Goal: Find specific page/section

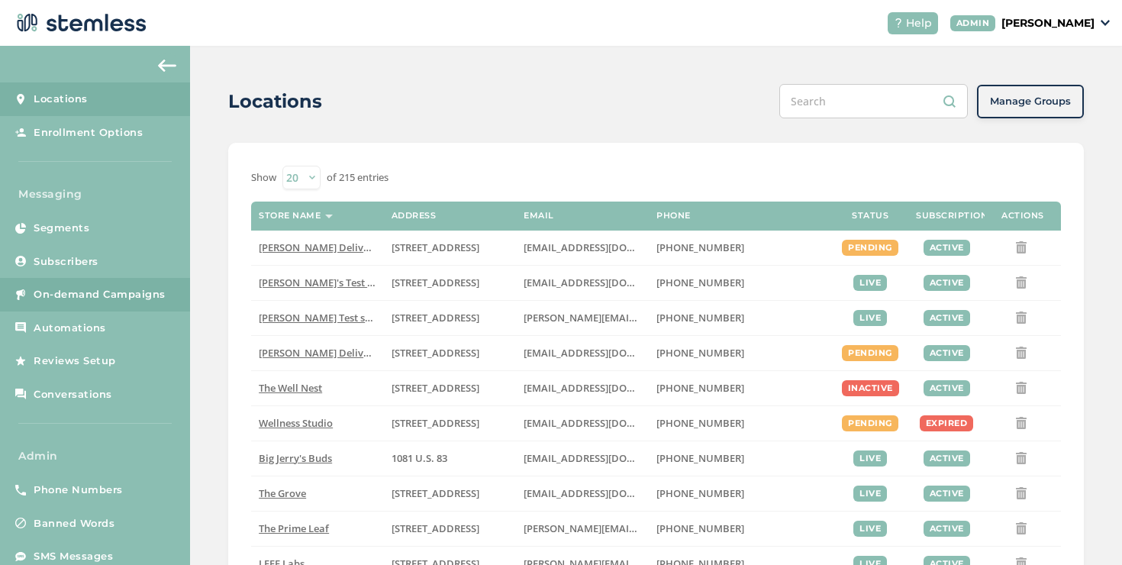
click at [147, 306] on link "On-demand Campaigns" at bounding box center [95, 295] width 190 height 34
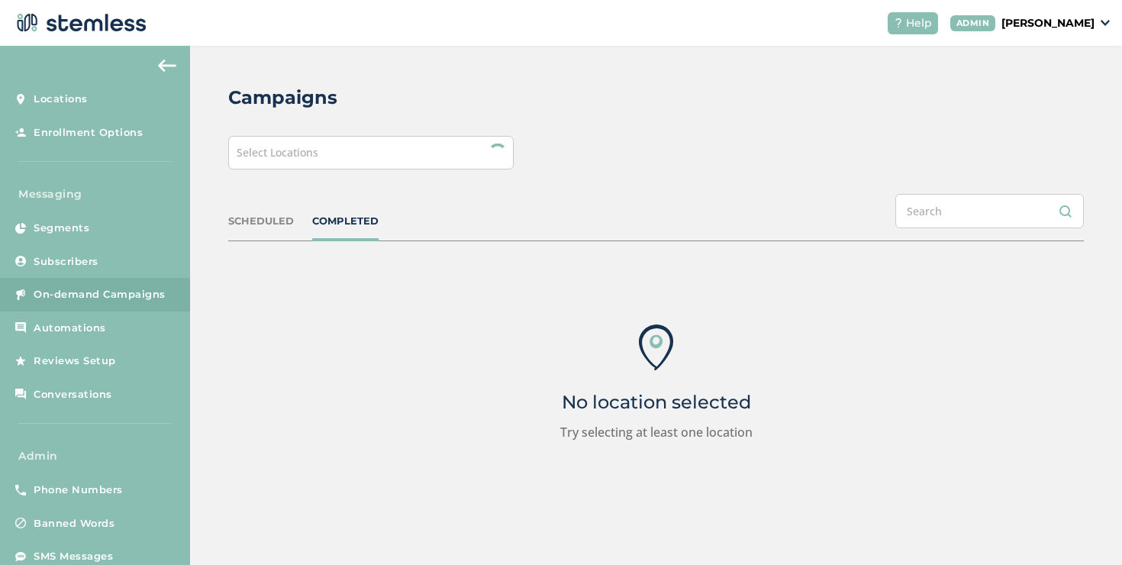
click at [299, 161] on div "Select Locations" at bounding box center [371, 153] width 286 height 34
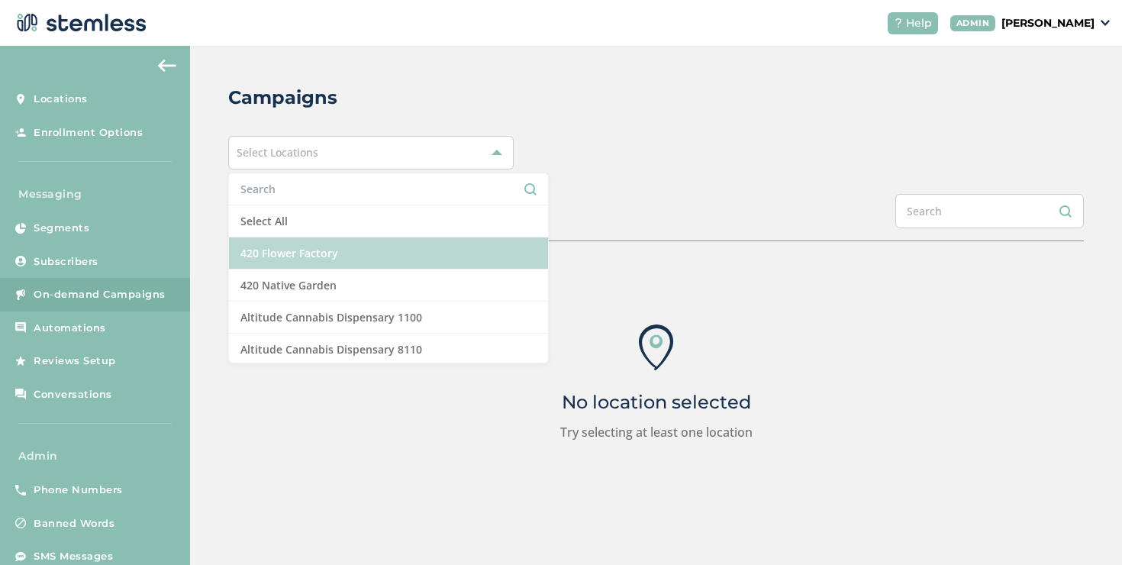
click at [288, 240] on li "420 Flower Factory" at bounding box center [388, 253] width 319 height 32
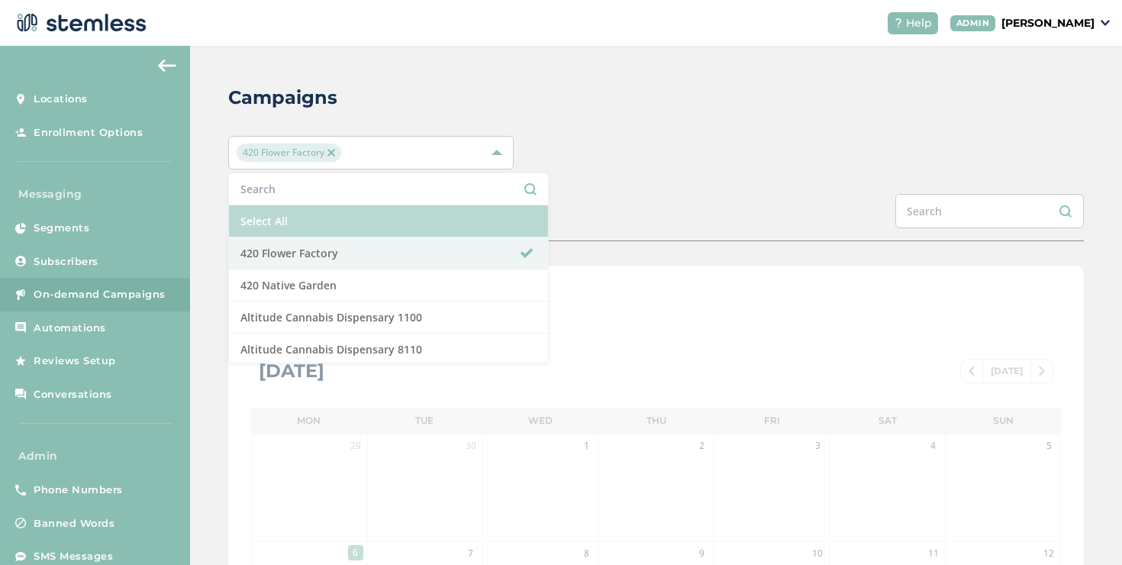
click at [323, 222] on li "Select All" at bounding box center [388, 221] width 319 height 32
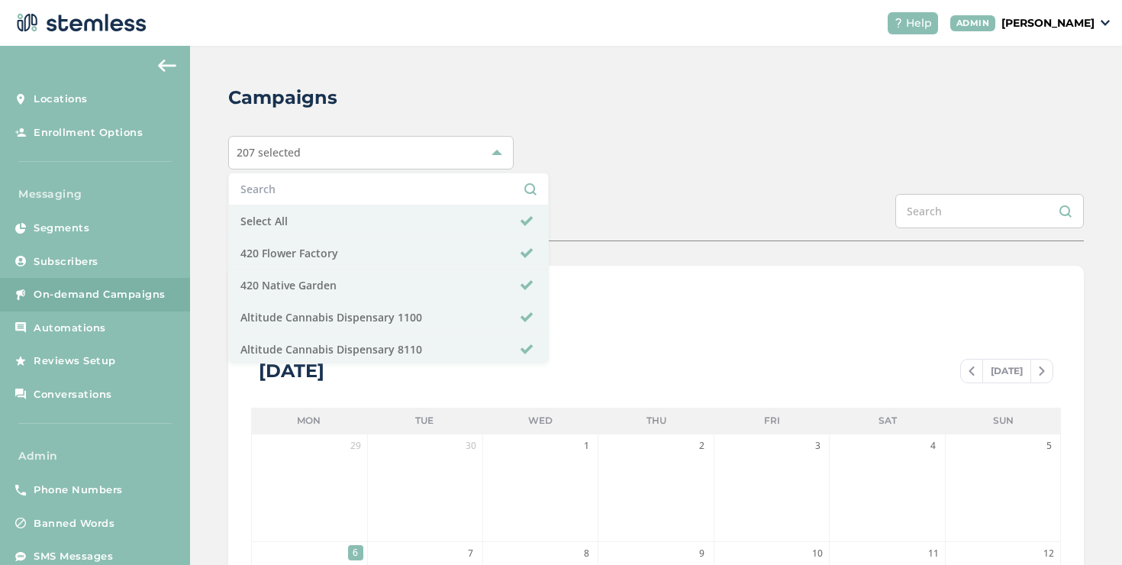
click at [577, 198] on div "SCHEDULED COMPLETED" at bounding box center [656, 217] width 856 height 47
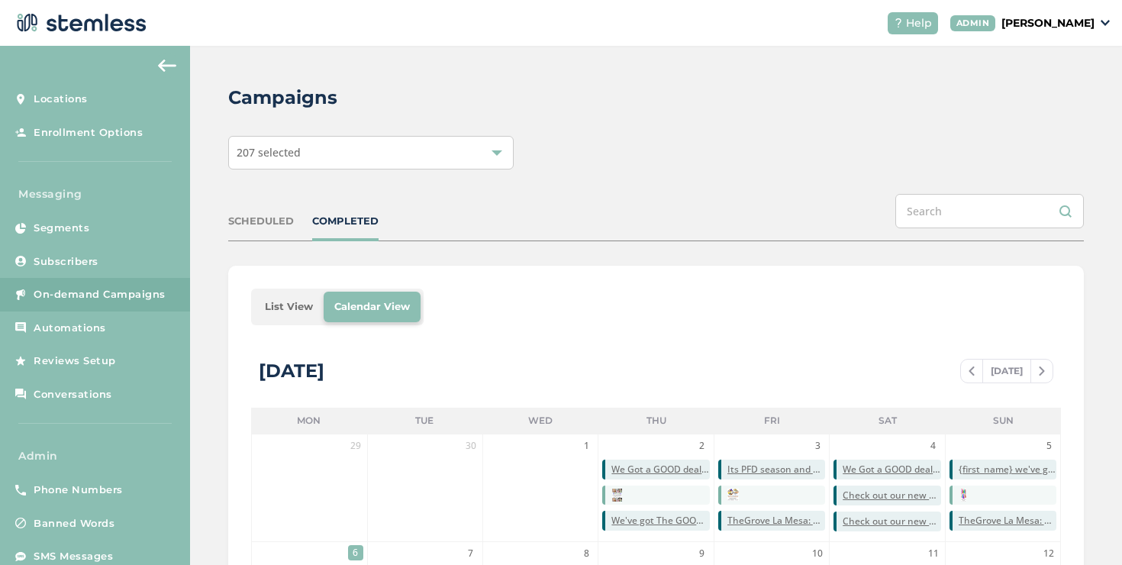
click at [285, 311] on li "List View" at bounding box center [288, 307] width 69 height 31
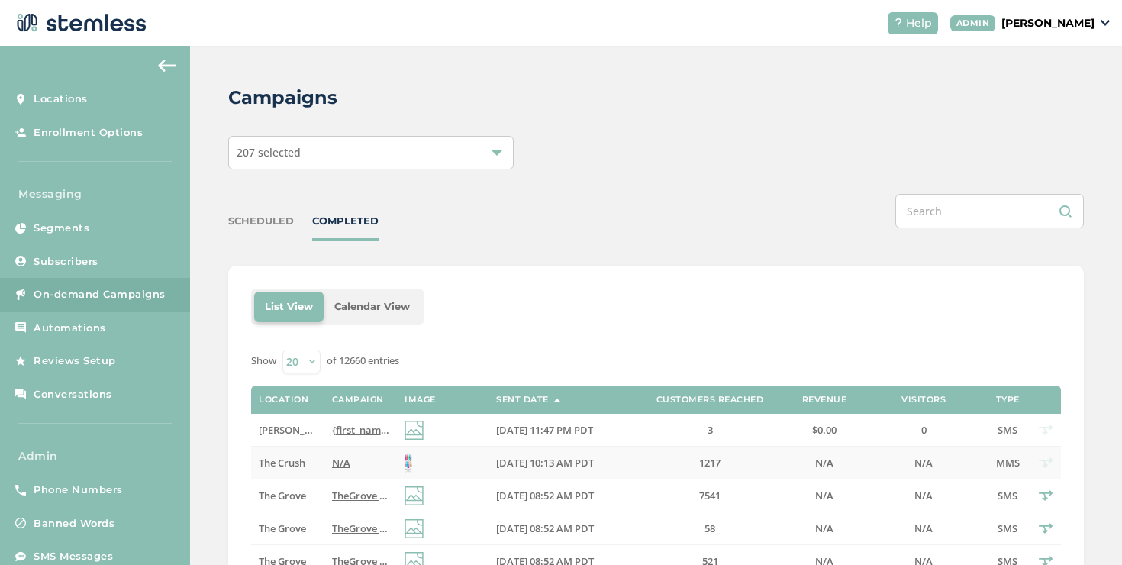
click at [324, 455] on td "N/A" at bounding box center [360, 463] width 73 height 33
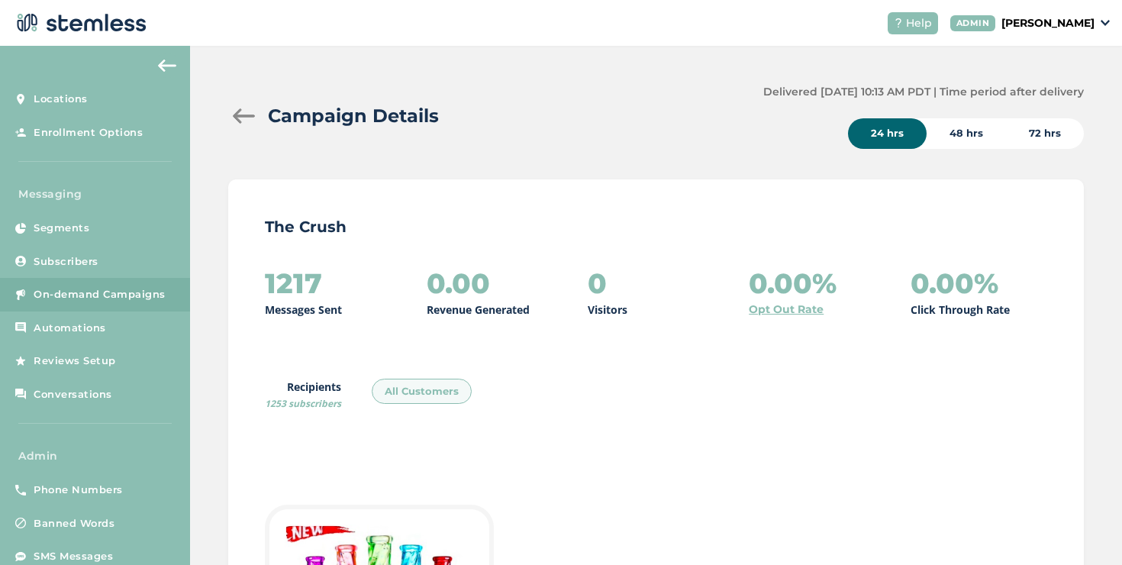
click at [239, 109] on div at bounding box center [243, 115] width 31 height 15
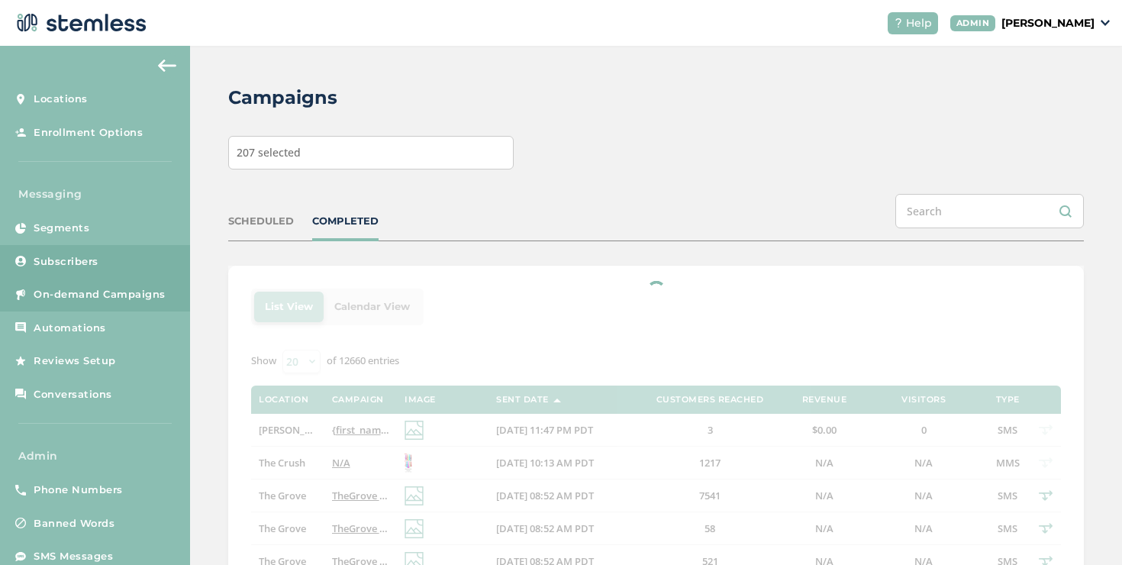
click at [97, 263] on span "Subscribers" at bounding box center [66, 261] width 65 height 15
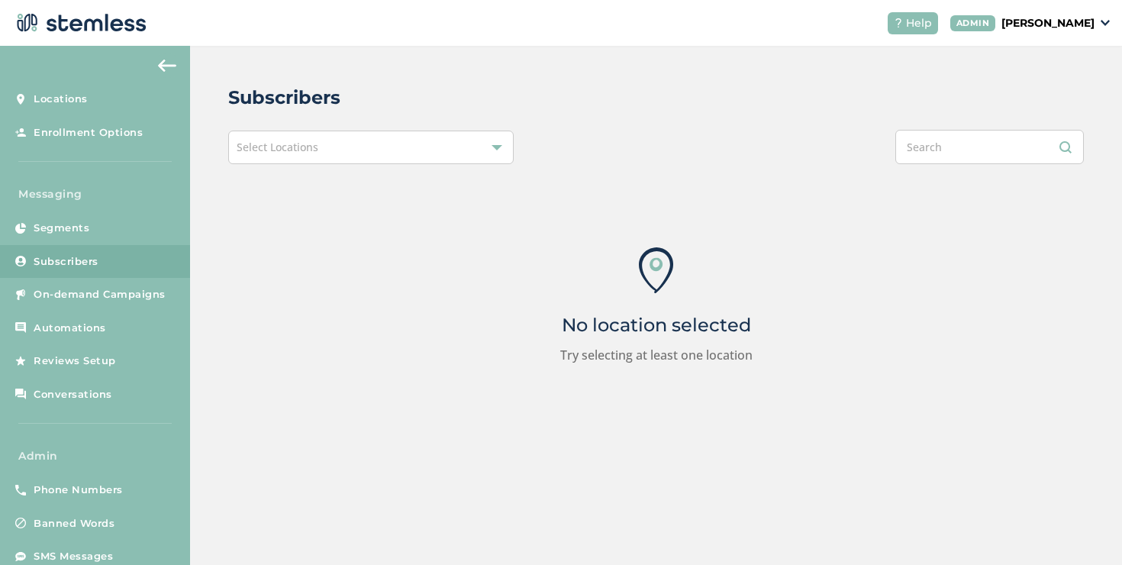
click at [299, 144] on span "Select Locations" at bounding box center [278, 147] width 82 height 15
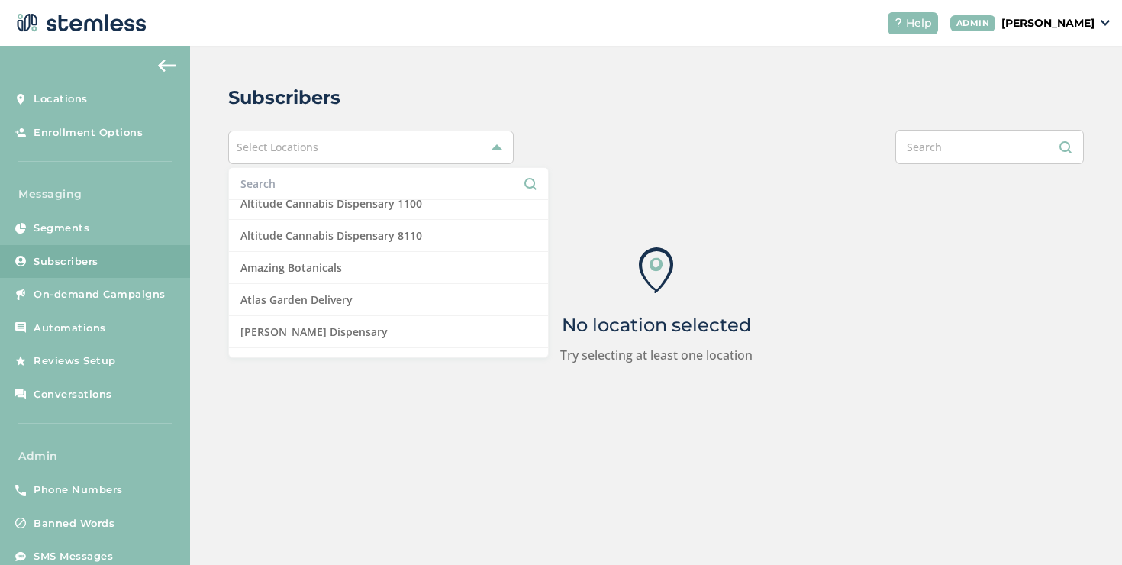
scroll to position [111, 0]
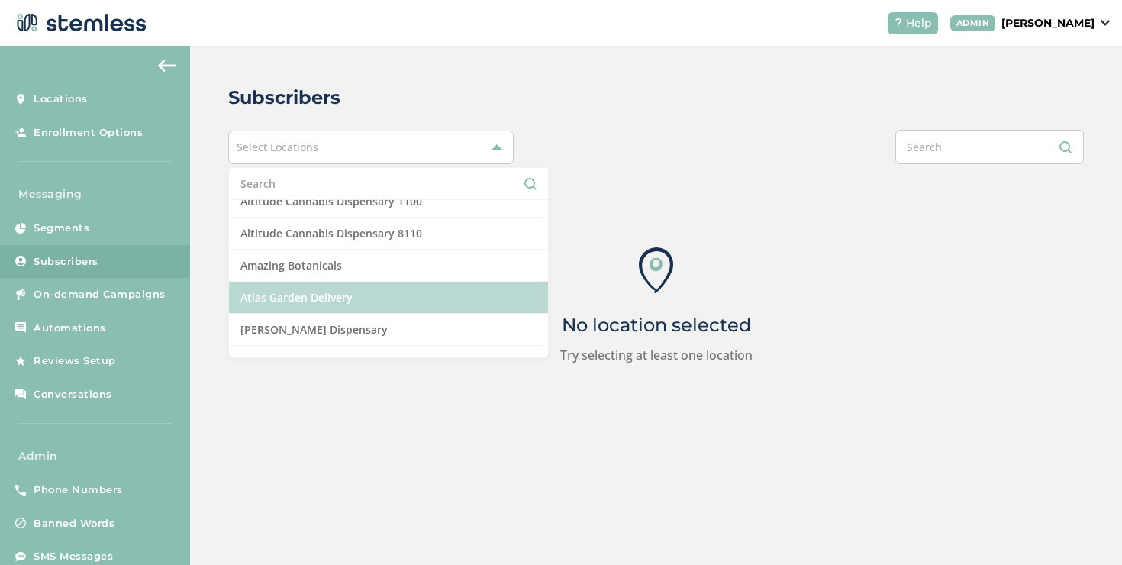
click at [276, 294] on li "Atlas Garden Delivery" at bounding box center [388, 298] width 319 height 32
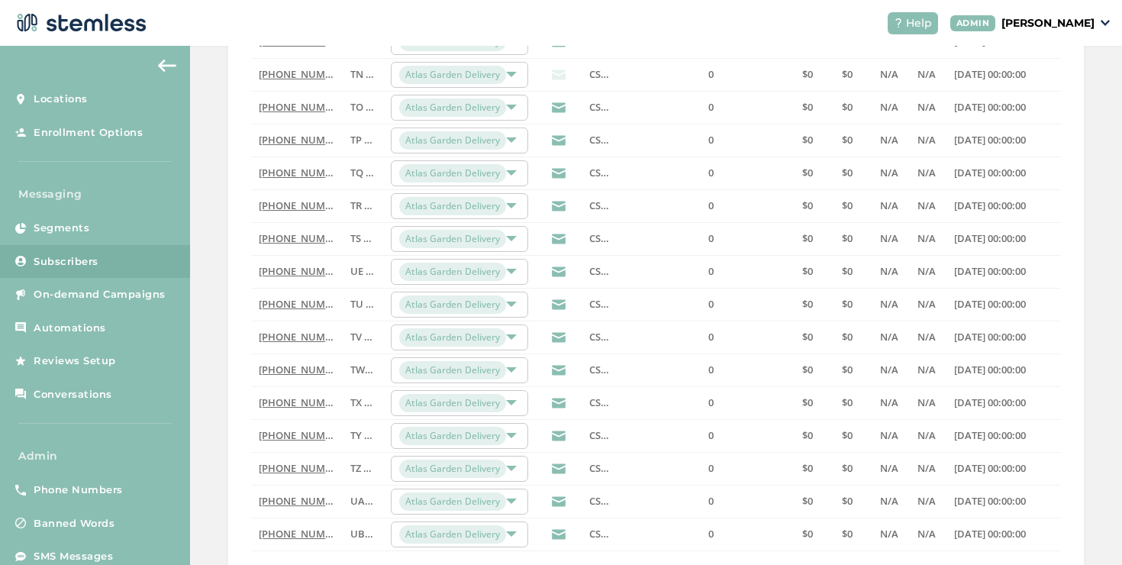
scroll to position [497, 0]
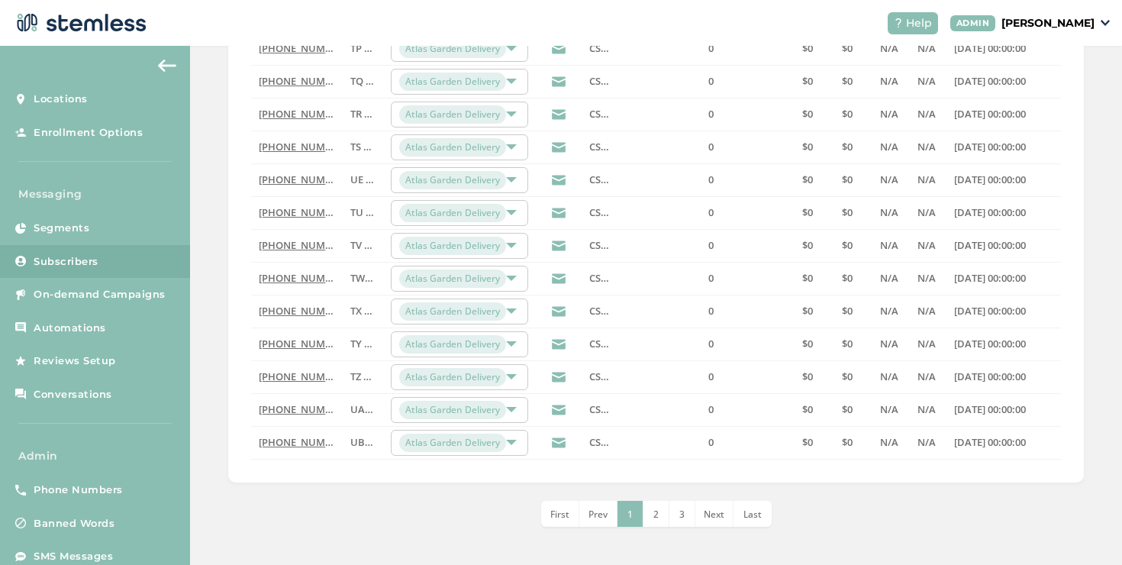
click at [744, 508] on span "Last" at bounding box center [753, 514] width 18 height 13
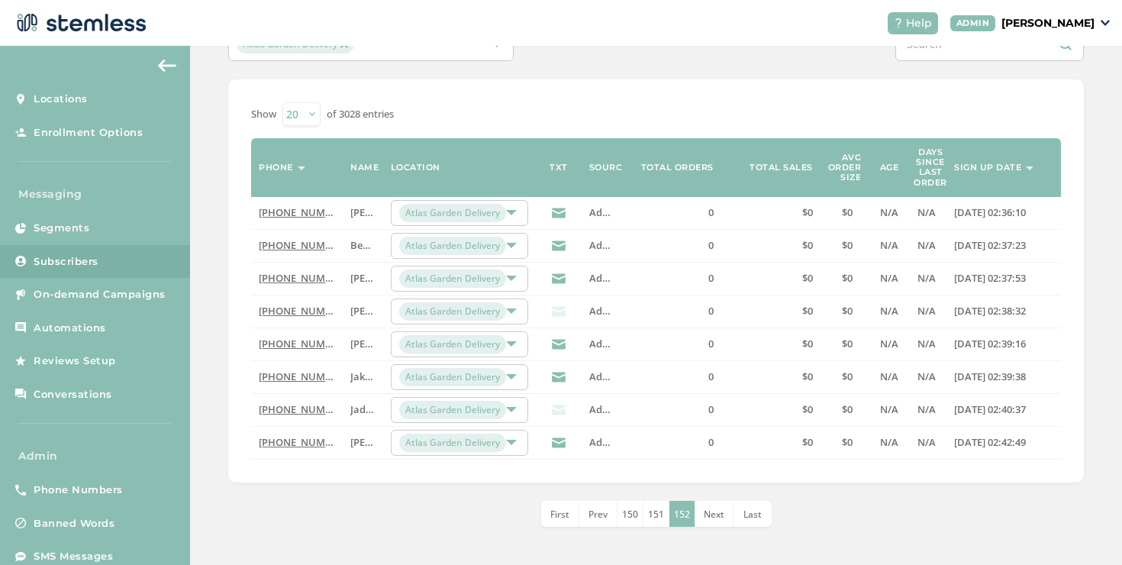
scroll to position [0, 0]
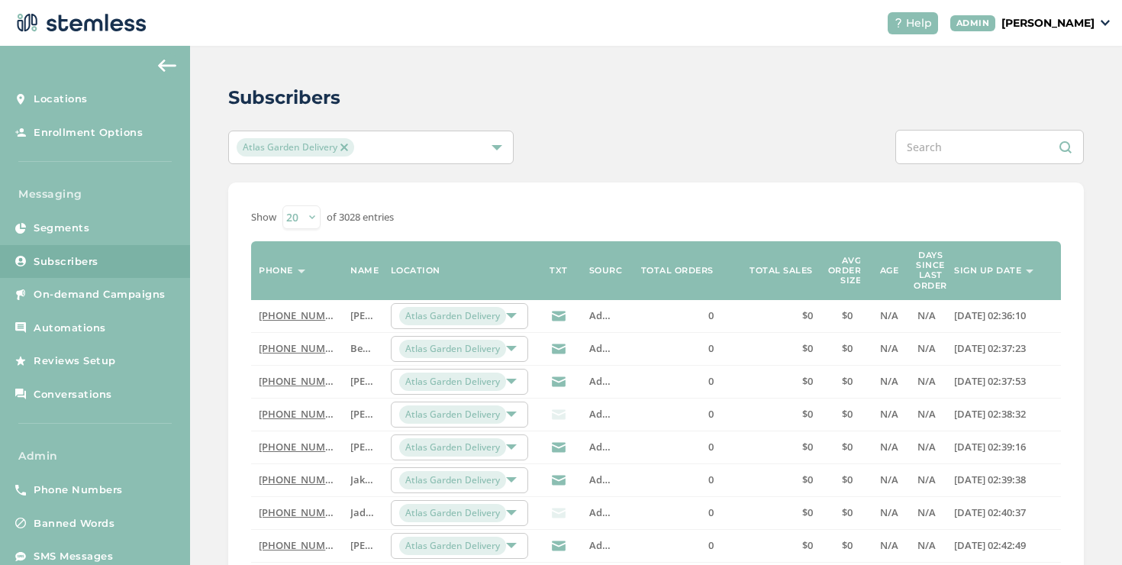
click at [363, 144] on div "Atlas Garden Delivery" at bounding box center [363, 147] width 253 height 18
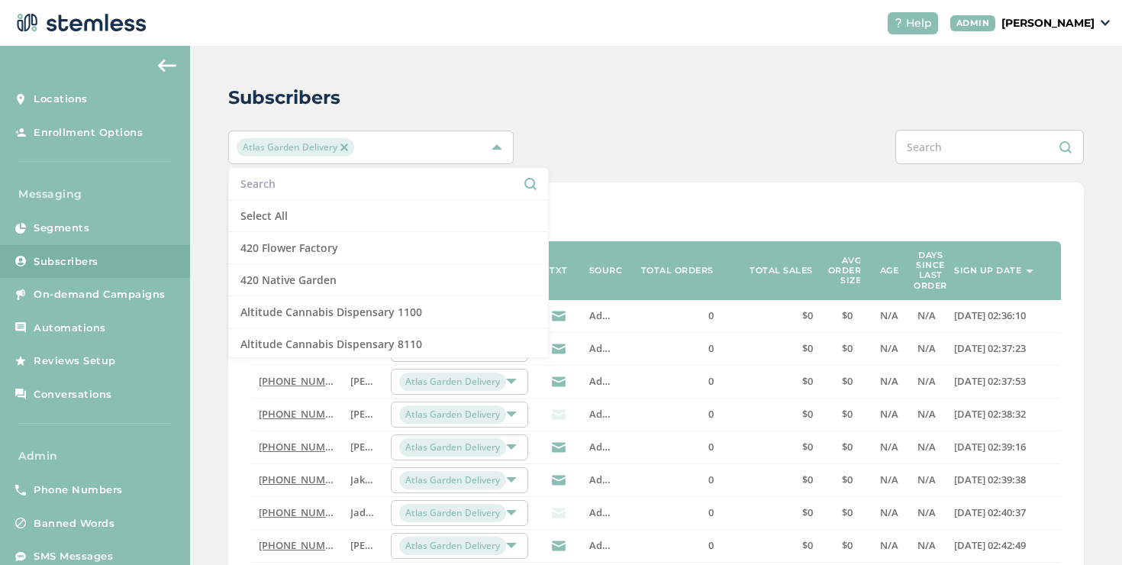
click at [347, 147] on span "Atlas Garden Delivery" at bounding box center [296, 147] width 118 height 18
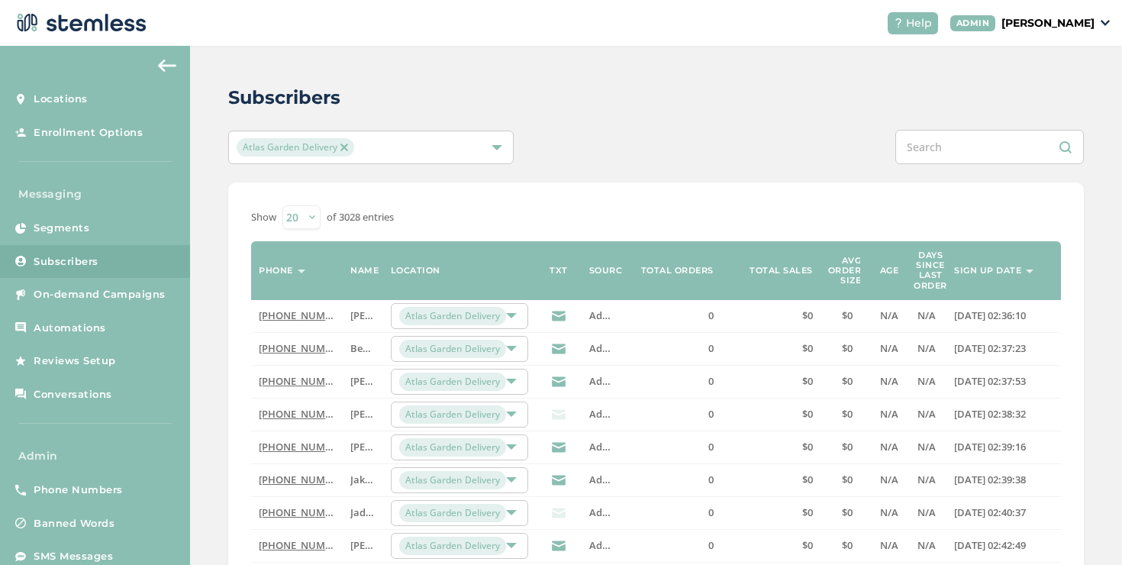
click at [338, 150] on span "Atlas Garden Delivery" at bounding box center [296, 147] width 118 height 18
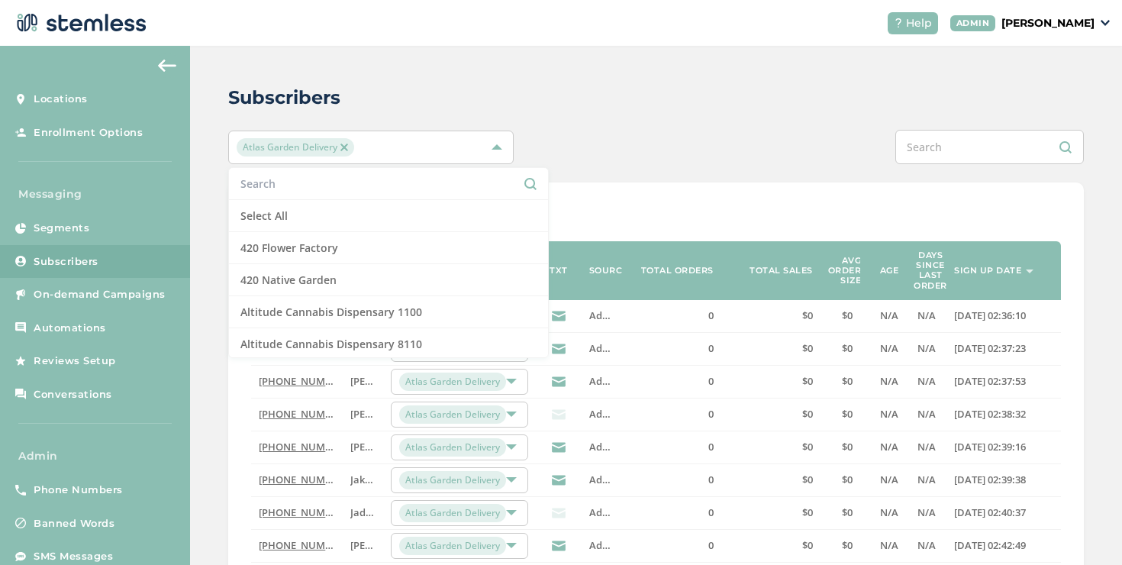
click at [341, 150] on img at bounding box center [344, 148] width 8 height 8
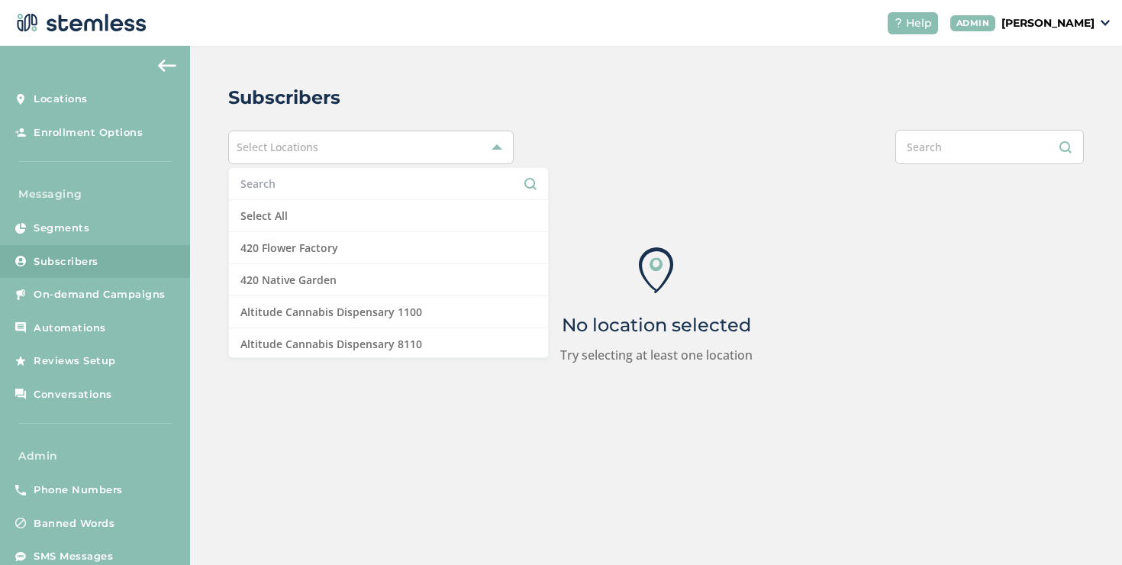
click at [345, 148] on div "Select Locations" at bounding box center [371, 148] width 286 height 34
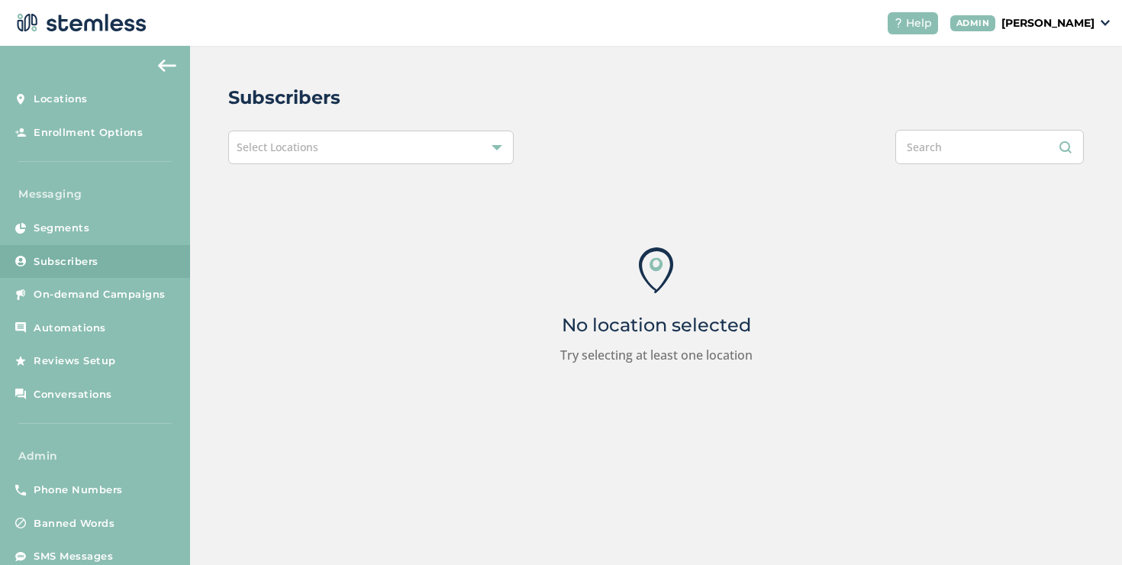
click at [345, 148] on div "Select Locations" at bounding box center [371, 148] width 286 height 34
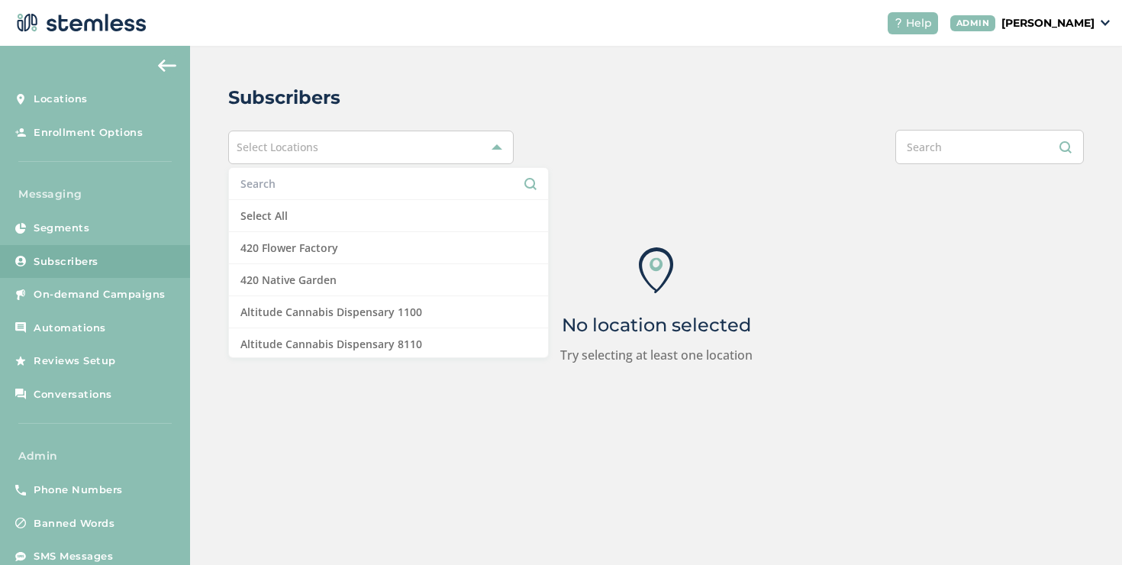
click at [340, 173] on li at bounding box center [388, 184] width 319 height 32
click at [340, 176] on input "text" at bounding box center [388, 184] width 296 height 16
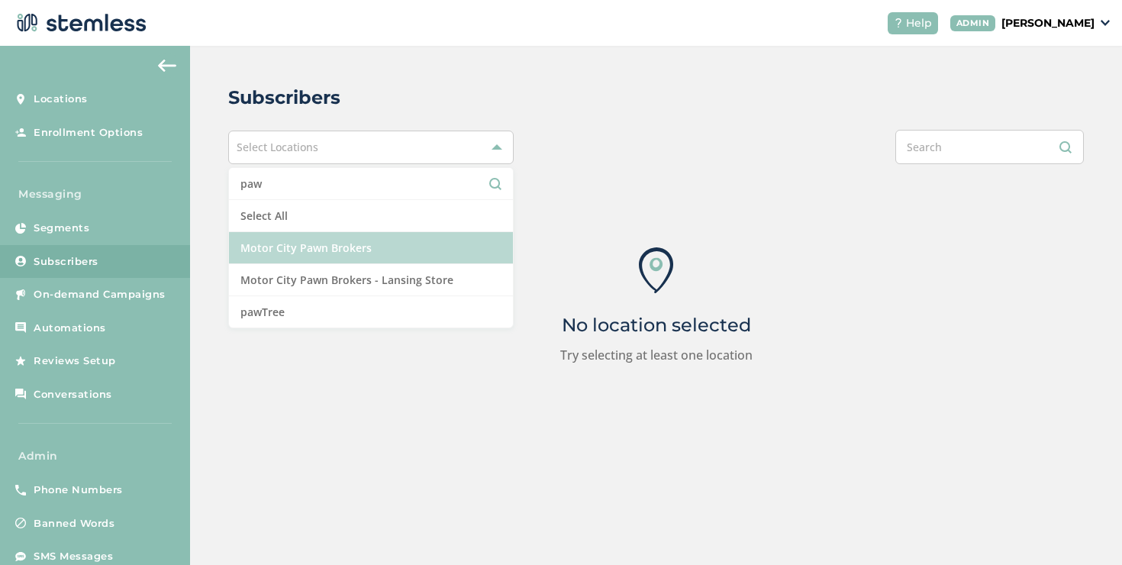
type input "paw"
click at [328, 247] on li "Motor City Pawn Brokers" at bounding box center [371, 248] width 284 height 32
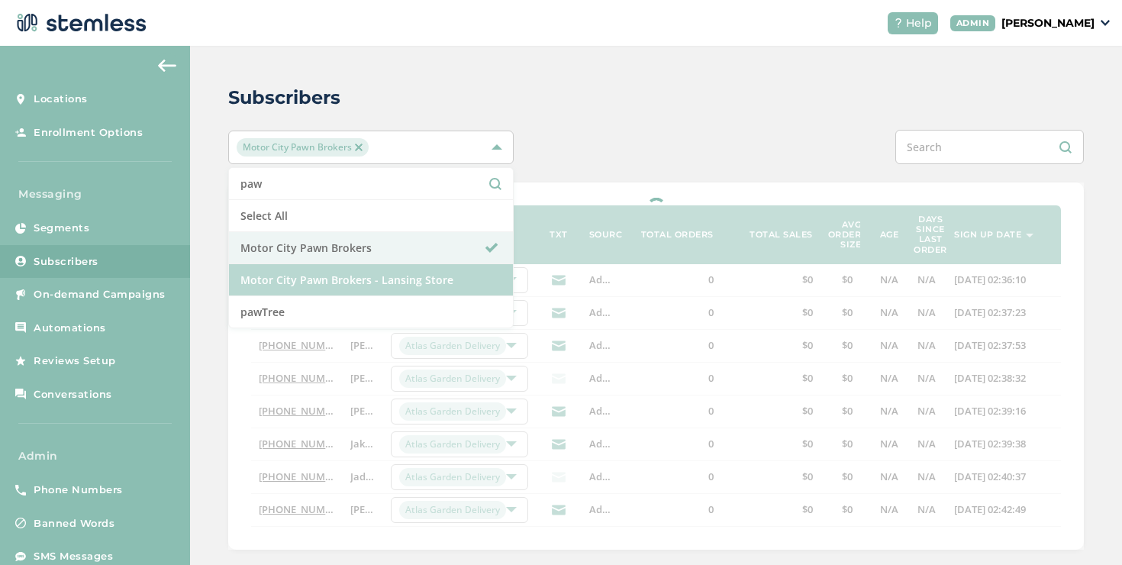
click at [339, 272] on li "Motor City Pawn Brokers - Lansing Store" at bounding box center [371, 280] width 284 height 32
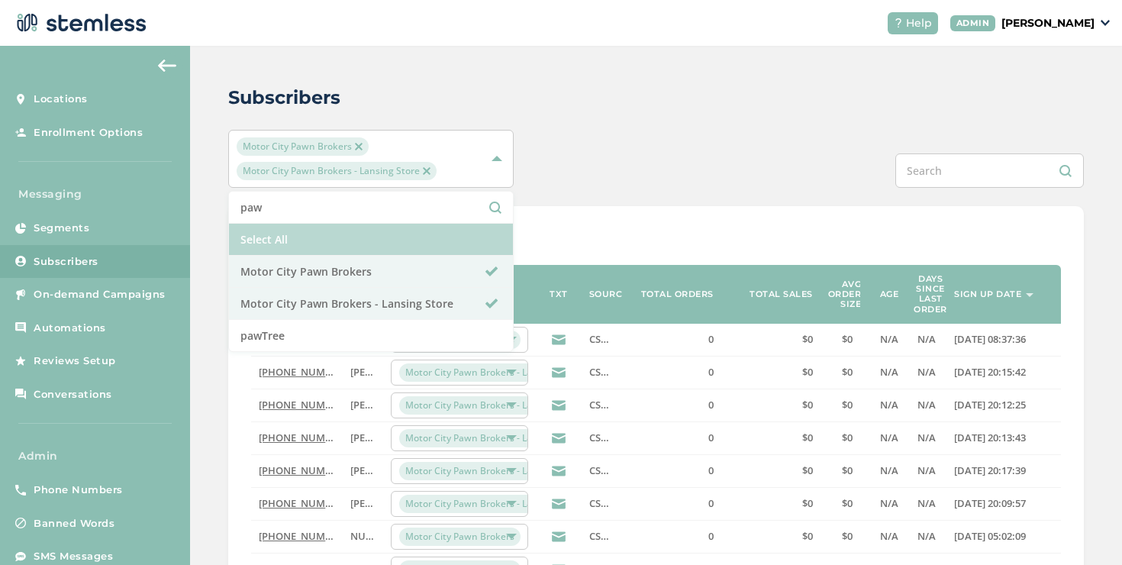
click at [507, 233] on li "Select All" at bounding box center [371, 240] width 284 height 32
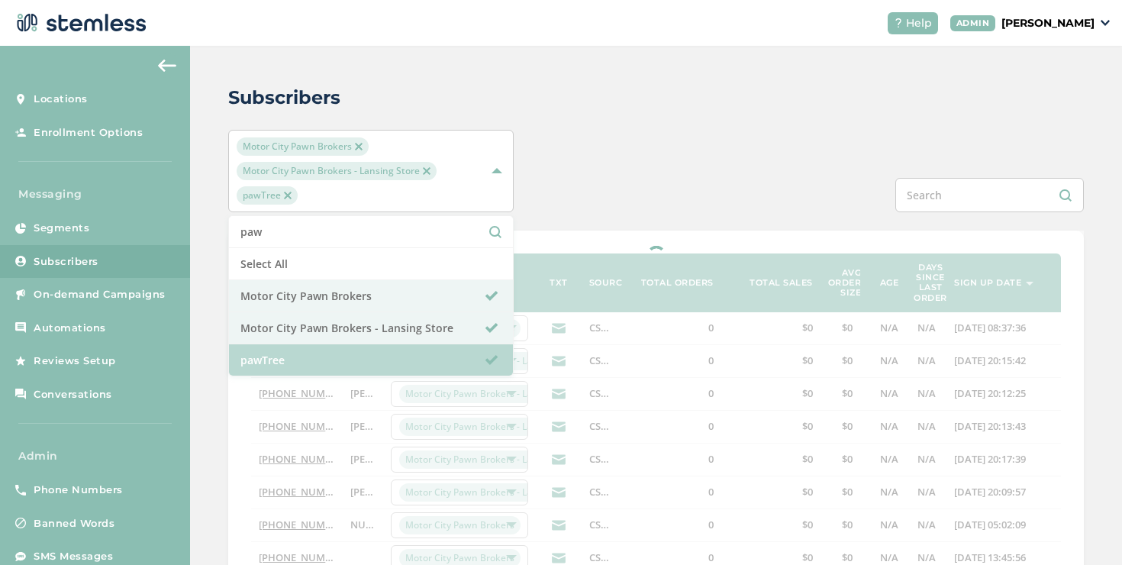
click at [350, 366] on li "pawTree" at bounding box center [371, 359] width 284 height 31
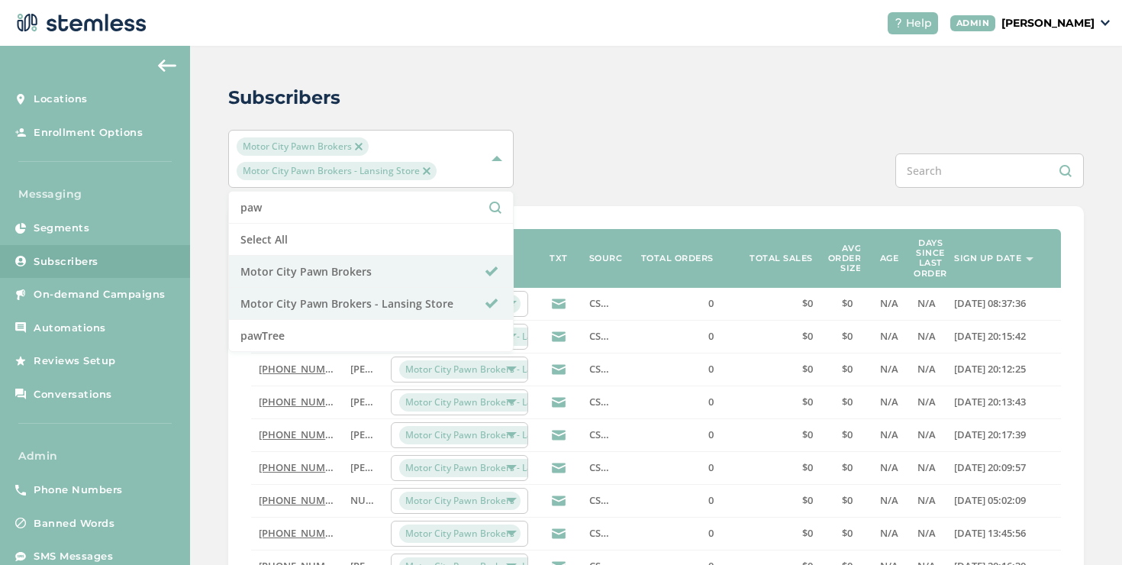
click at [616, 204] on div "Subscribers Motor City Pawn Brokers Motor City Pawn Brokers - Lansing Store paw…" at bounding box center [656, 526] width 932 height 960
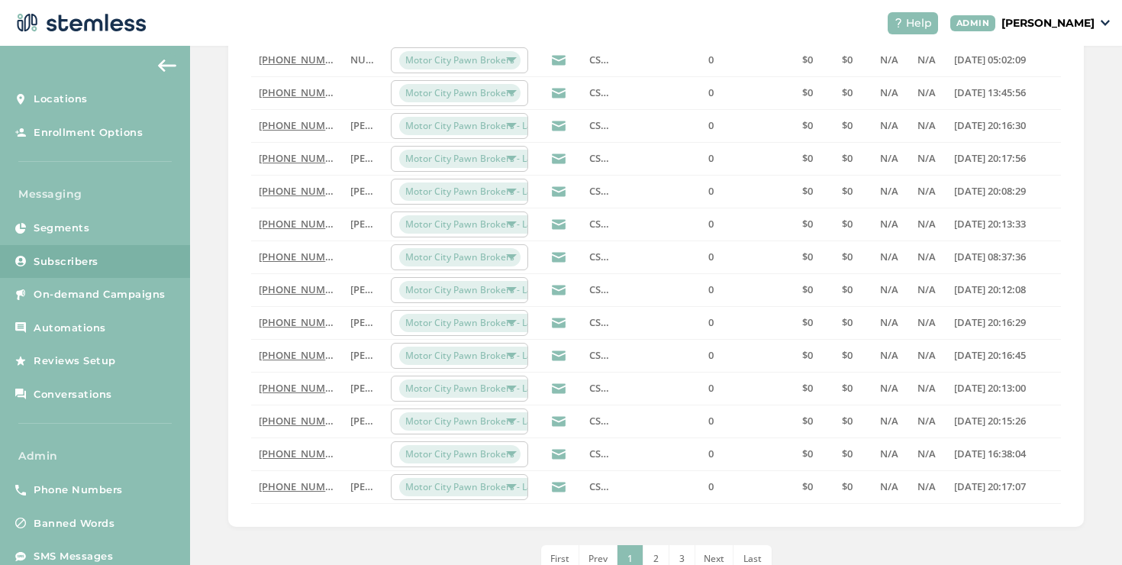
scroll to position [521, 0]
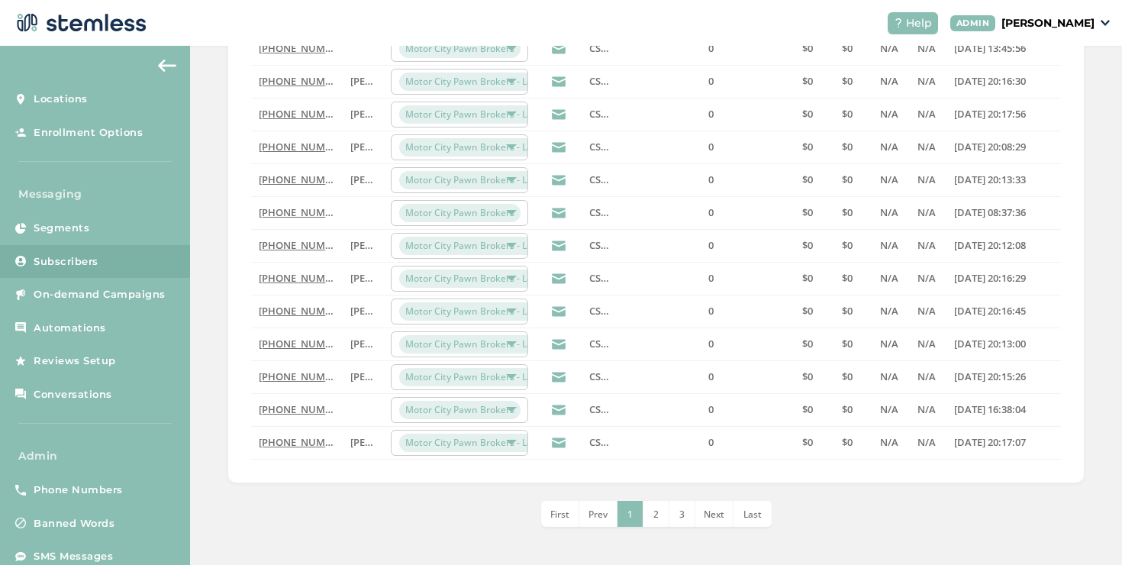
click at [750, 515] on span "Last" at bounding box center [753, 514] width 18 height 13
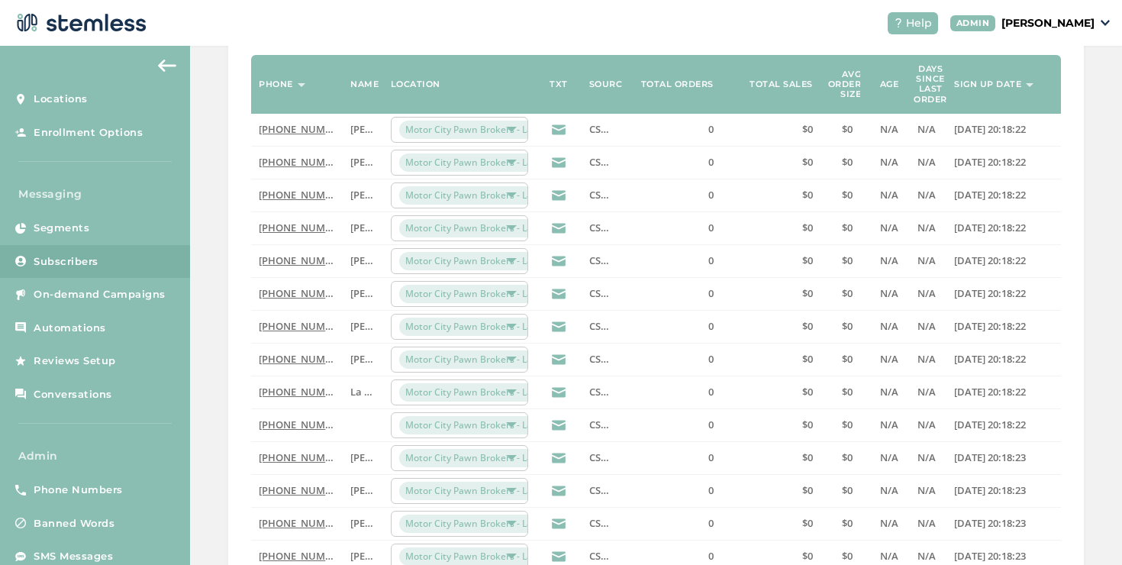
scroll to position [0, 0]
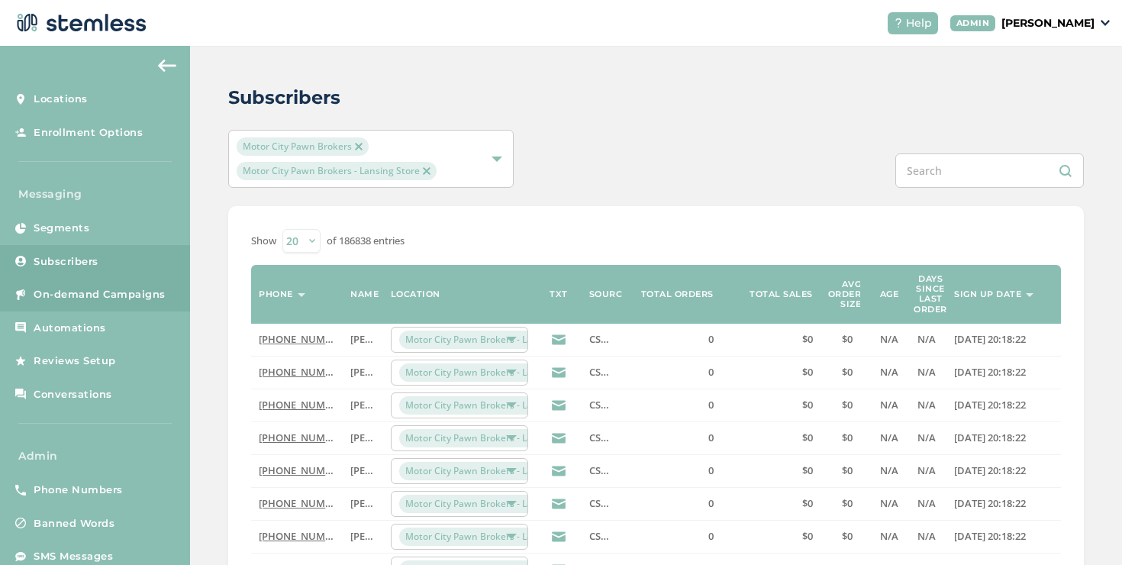
click at [49, 288] on span "On-demand Campaigns" at bounding box center [100, 294] width 132 height 15
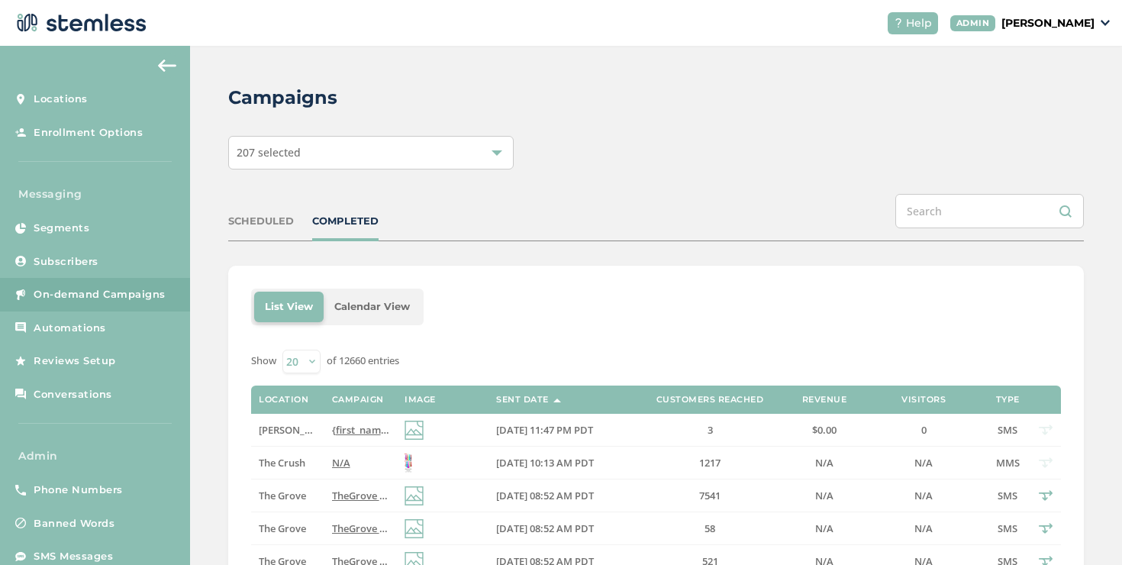
click at [253, 222] on div "SCHEDULED" at bounding box center [261, 221] width 66 height 15
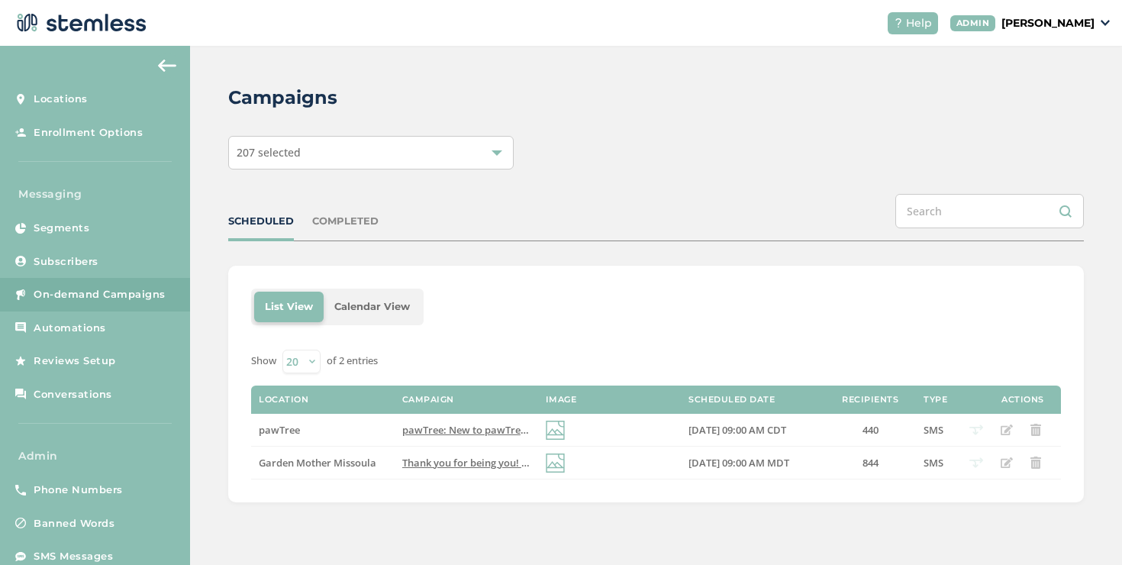
click at [340, 214] on div "COMPLETED" at bounding box center [345, 221] width 66 height 15
